Goal: Information Seeking & Learning: Find specific fact

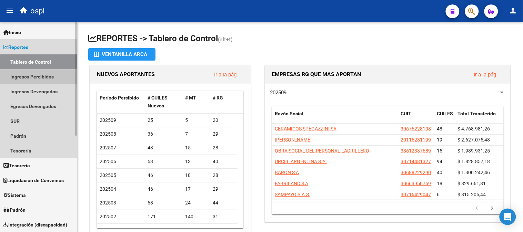
click at [42, 78] on link "Ingresos Percibidos" at bounding box center [38, 76] width 77 height 15
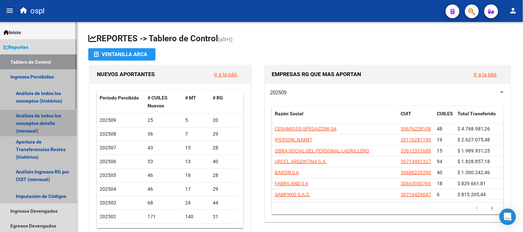
click at [49, 118] on link "Análisis de todos los conceptos detalle (mensual)" at bounding box center [38, 123] width 77 height 26
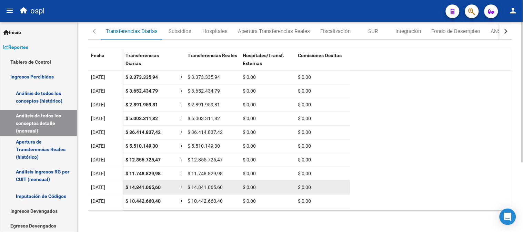
scroll to position [67, 0]
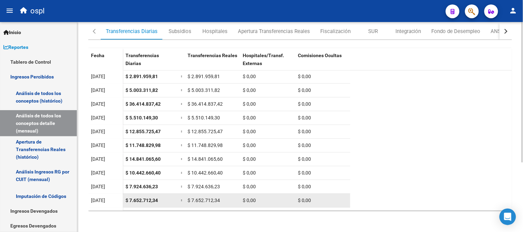
click at [146, 200] on span "$ 7.652.712,34" at bounding box center [142, 201] width 32 height 6
copy span "$ 7.652.712,34"
